Goal: Feedback & Contribution: Contribute content

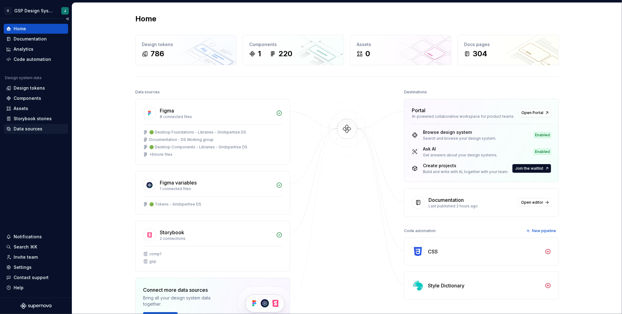
click at [31, 129] on div "Data sources" at bounding box center [28, 129] width 29 height 6
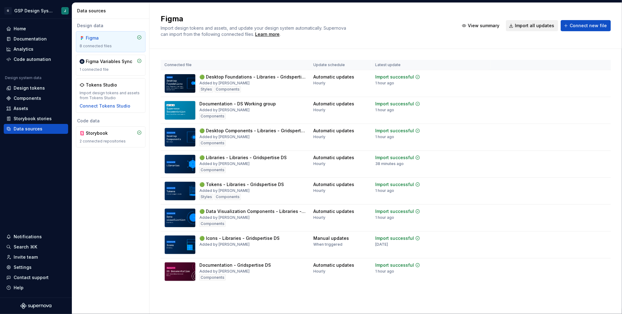
click at [534, 27] on span "Import all updates" at bounding box center [534, 26] width 39 height 6
click at [35, 39] on div "Documentation" at bounding box center [30, 39] width 33 height 6
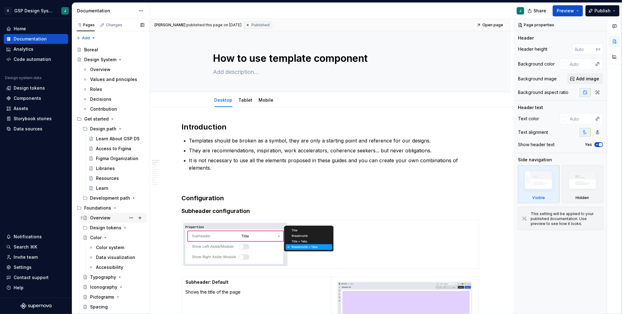
scroll to position [323, 0]
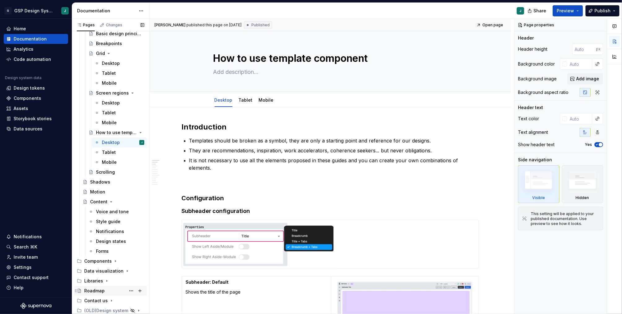
click at [100, 292] on div "Roadmap" at bounding box center [94, 291] width 20 height 6
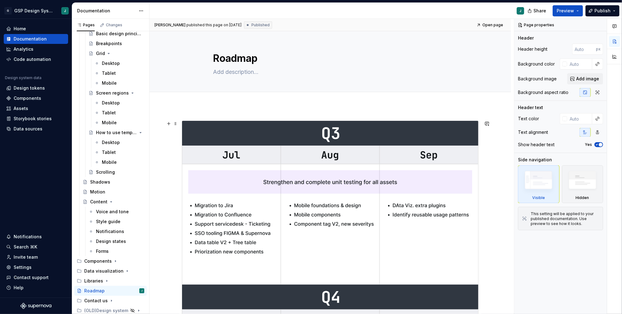
type textarea "*"
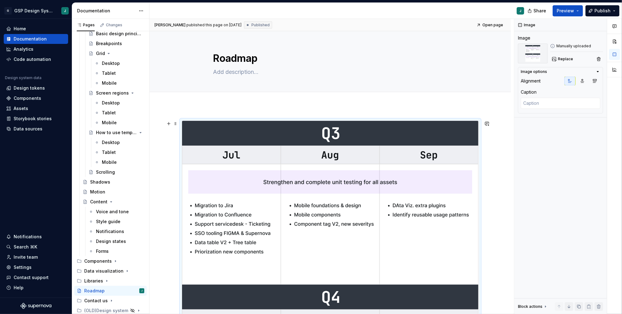
click at [301, 149] on img at bounding box center [330, 285] width 296 height 328
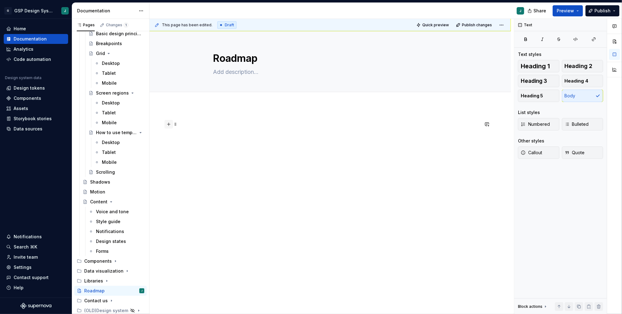
click at [172, 126] on button "button" at bounding box center [168, 124] width 9 height 9
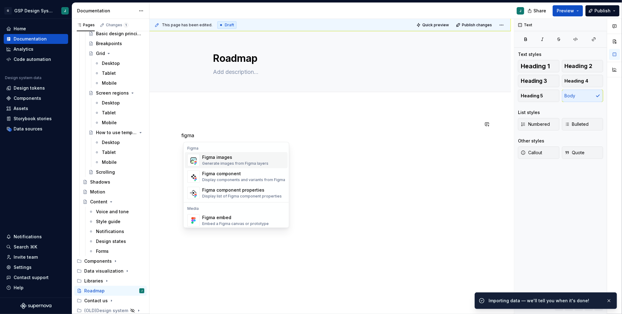
click at [216, 154] on div "Figma images Generate images from Figma layers" at bounding box center [243, 160] width 83 height 12
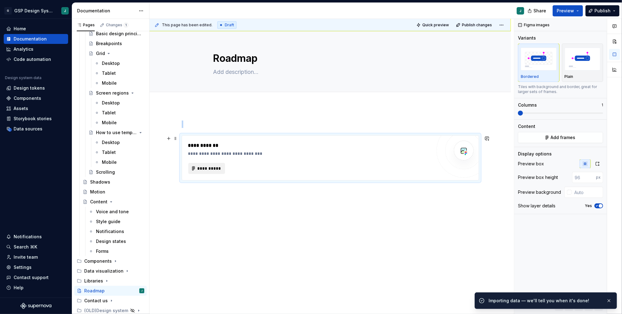
click at [214, 168] on span "**********" at bounding box center [209, 169] width 24 height 6
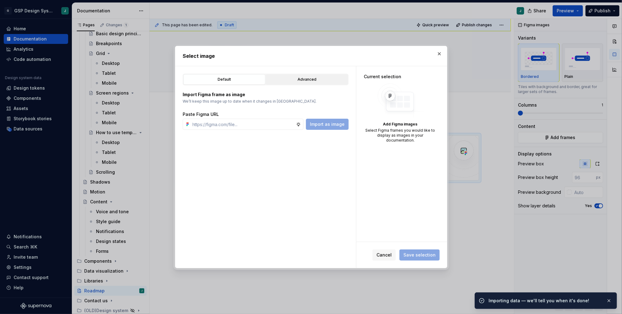
click at [302, 80] on div "Advanced" at bounding box center [307, 79] width 78 height 6
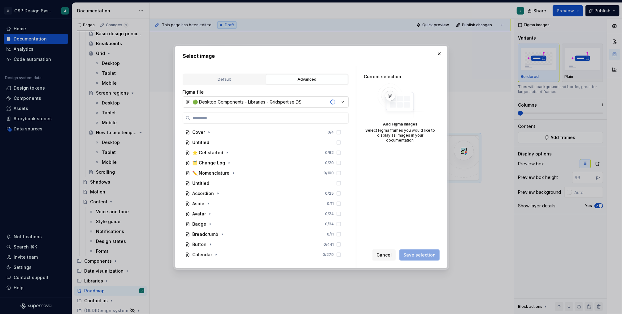
type textarea "*"
click at [242, 103] on div "🟢 Desktop Components - Libraries - Gridspertise DS" at bounding box center [247, 102] width 109 height 6
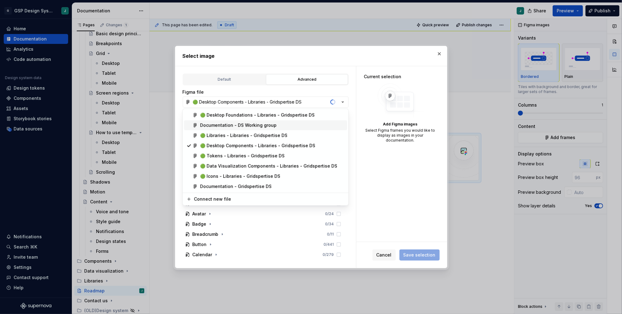
click at [239, 125] on div "Documentation - DS Working group" at bounding box center [238, 125] width 76 height 6
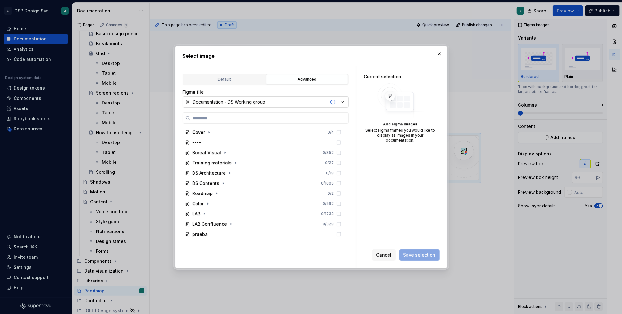
click at [230, 104] on div "Documentation - DS Working group" at bounding box center [229, 102] width 73 height 6
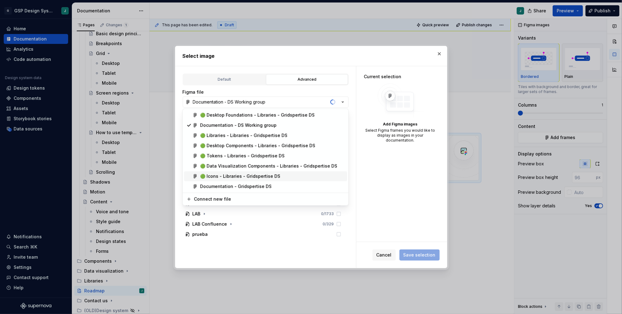
click at [237, 184] on div "Documentation - Gridspertise DS" at bounding box center [235, 187] width 71 height 6
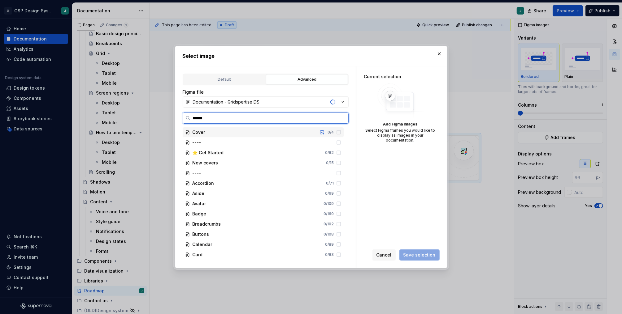
type input "*******"
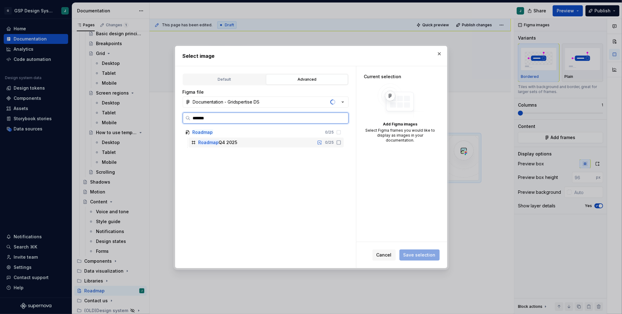
click at [231, 143] on div "Roadmap Q4 2025" at bounding box center [217, 143] width 39 height 6
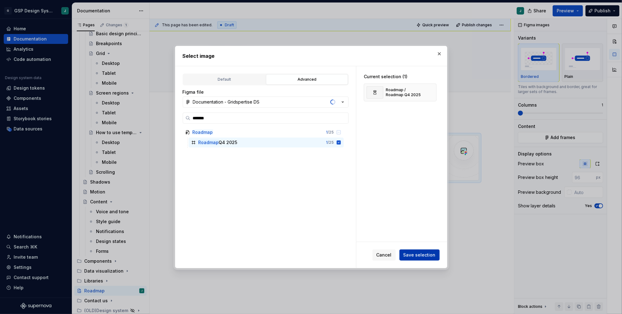
click at [412, 257] on span "Save selection" at bounding box center [419, 255] width 32 height 6
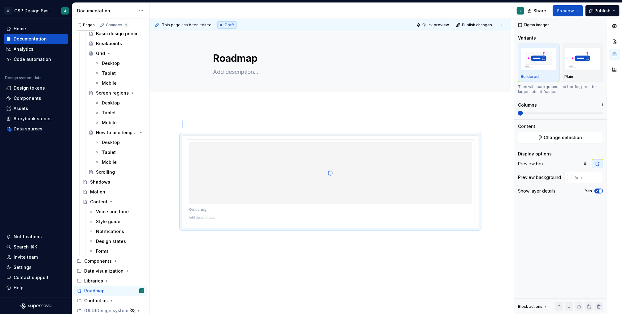
click at [479, 205] on div at bounding box center [330, 182] width 297 height 93
click at [204, 210] on p at bounding box center [329, 210] width 283 height 6
click at [212, 263] on div "*******" at bounding box center [329, 231] width 361 height 250
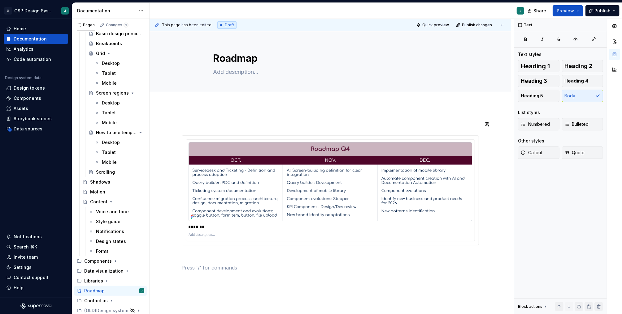
click at [222, 115] on div "This page has been edited. Draft Quick preview Publish changes Roadmap Edit hea…" at bounding box center [331, 167] width 364 height 296
click at [202, 118] on div "*******" at bounding box center [329, 240] width 361 height 268
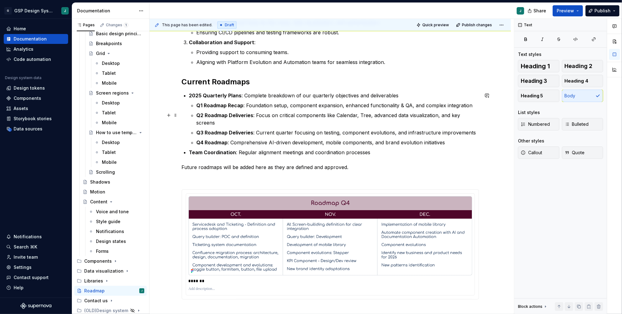
scroll to position [225, 0]
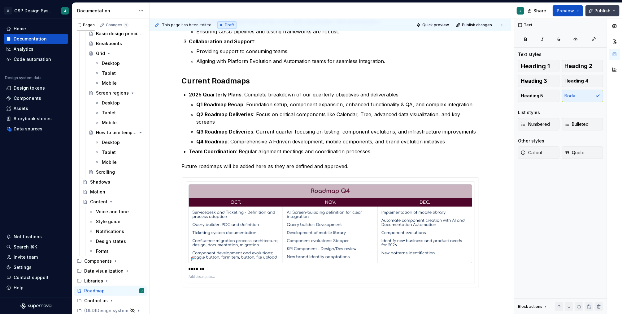
click at [597, 10] on span "Publish" at bounding box center [602, 11] width 16 height 6
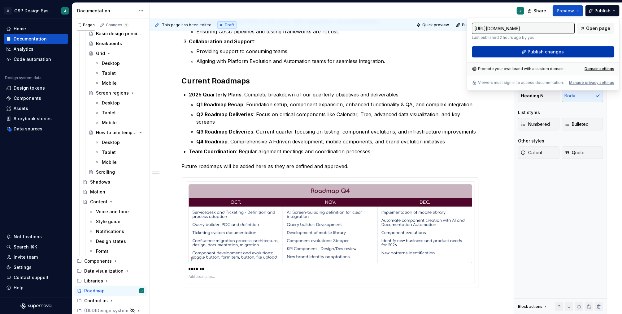
click at [532, 53] on span "Publish changes" at bounding box center [545, 52] width 36 height 6
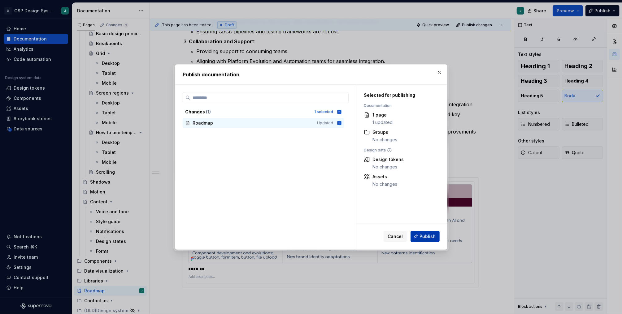
click at [429, 232] on button "Publish" at bounding box center [424, 236] width 29 height 11
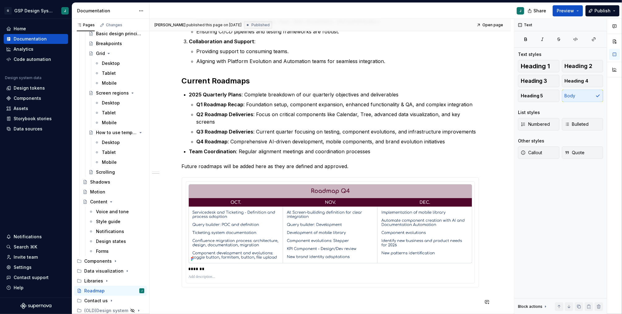
type textarea "*"
